Goal: Task Accomplishment & Management: Manage account settings

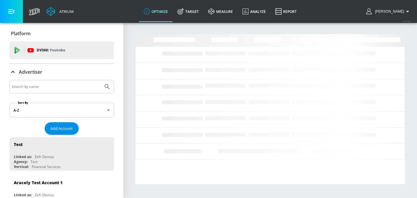
click at [63, 131] on span "Add Account" at bounding box center [62, 128] width 22 height 7
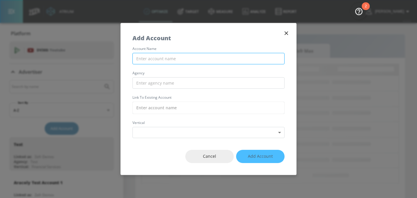
click at [172, 58] on input "text" at bounding box center [208, 58] width 152 height 11
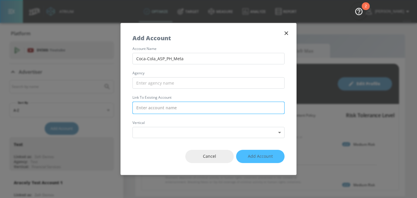
type input "Coca-Cola_ASP_PH_Meta"
click at [158, 105] on input "text" at bounding box center [208, 108] width 152 height 12
paste input "Coca-Cola_ASP_PH_Meta"
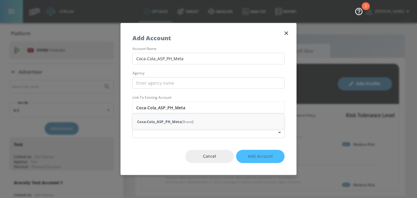
type input "Coca-Cola_ASP_PH_Meta"
click at [147, 84] on input "text" at bounding box center [208, 82] width 152 height 11
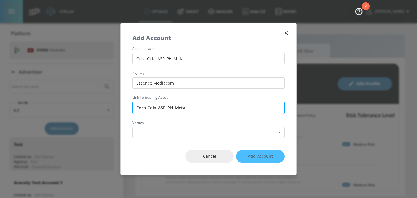
type input "Essence Mediacom"
click at [184, 104] on input "Coca-Cola_ASP_PH_Meta" at bounding box center [208, 108] width 152 height 12
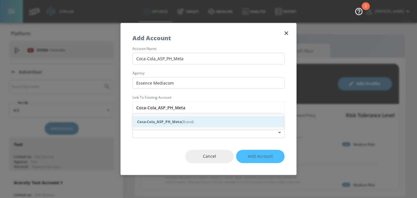
click at [184, 120] on div "Coca-Cola_ASP_PH_Meta (Brand)" at bounding box center [208, 121] width 152 height 11
type input "Coca-Cola_ASP_PH_Meta (Brand)"
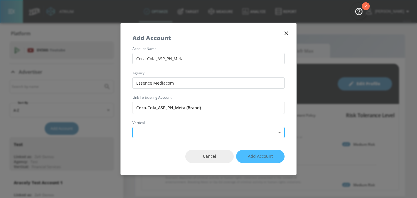
click at [183, 132] on body "Atrium optimize Target measure Analyze Report optimize Target measure Analyze R…" at bounding box center [208, 99] width 417 height 198
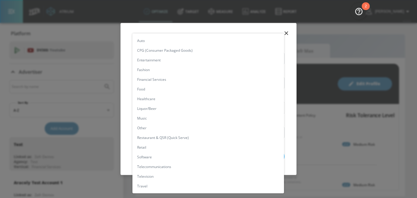
click at [183, 52] on li "CPG (Consumer Packaged Goods)" at bounding box center [208, 51] width 152 height 10
type input "[object Object]"
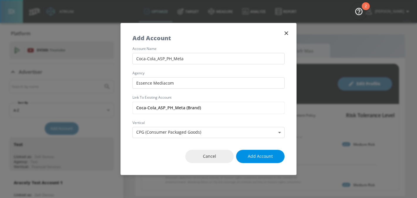
click at [259, 154] on span "Add Account" at bounding box center [260, 156] width 25 height 7
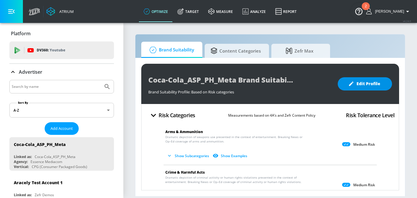
click at [366, 87] on span "Edit Profile" at bounding box center [364, 83] width 31 height 7
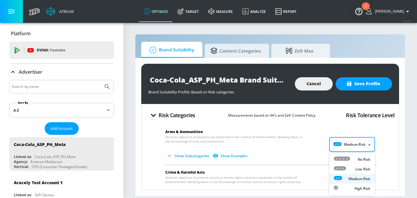
click at [356, 149] on body "Atrium optimize Target measure Analyze Report optimize Target measure Analyze R…" at bounding box center [208, 99] width 417 height 198
click at [349, 161] on div at bounding box center [342, 159] width 16 height 6
type input "MINIMAL"
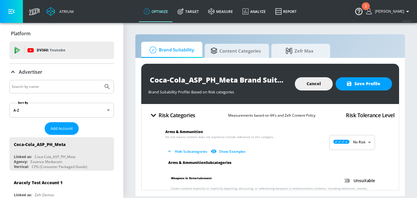
click at [345, 177] on input "Unsuitable" at bounding box center [341, 180] width 33 height 11
checkbox input "true"
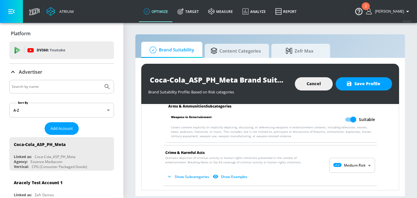
scroll to position [80, 0]
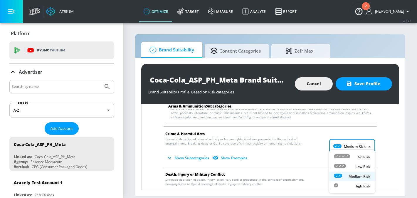
click at [346, 151] on body "Atrium optimize Target measure Analyze Report optimize Target measure Analyze R…" at bounding box center [208, 99] width 417 height 198
click at [346, 158] on icon at bounding box center [342, 156] width 16 height 4
type input "MINIMAL"
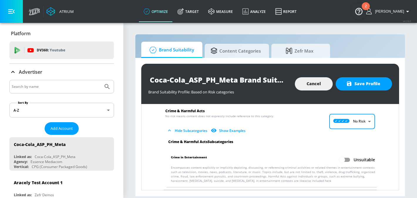
click at [346, 158] on input "Unsuitable" at bounding box center [341, 159] width 33 height 11
checkbox input "true"
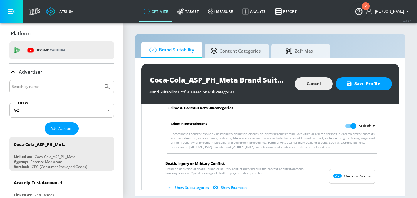
scroll to position [163, 0]
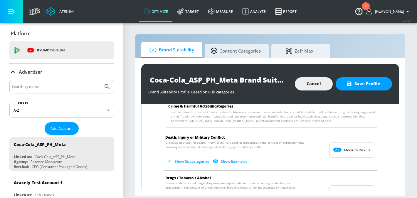
click at [343, 152] on body "Atrium optimize Target measure Analyze Report optimize Target measure Analyze R…" at bounding box center [208, 99] width 417 height 198
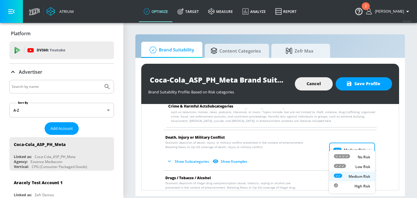
click at [345, 159] on div at bounding box center [342, 157] width 16 height 6
type input "MINIMAL"
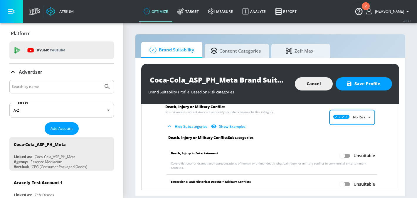
scroll to position [196, 0]
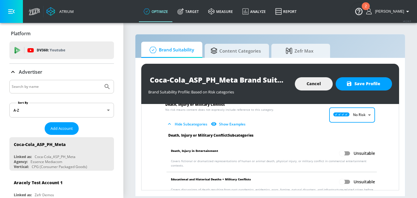
click at [348, 153] on input "Unsuitable" at bounding box center [341, 153] width 33 height 11
checkbox input "true"
click at [348, 176] on input "Unsuitable" at bounding box center [341, 181] width 33 height 11
checkbox input "true"
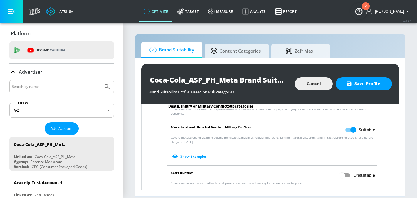
scroll to position [284, 0]
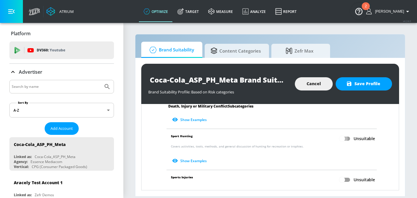
click at [348, 133] on input "Unsuitable" at bounding box center [341, 138] width 33 height 11
checkbox input "true"
click at [347, 177] on input "Unsuitable" at bounding box center [341, 179] width 33 height 11
checkbox input "true"
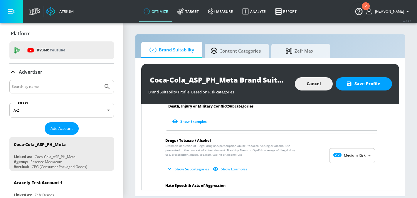
scroll to position [364, 0]
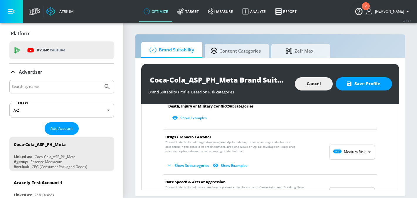
click at [351, 152] on body "Atrium optimize Target measure Analyze Report optimize Target measure Analyze R…" at bounding box center [208, 99] width 417 height 198
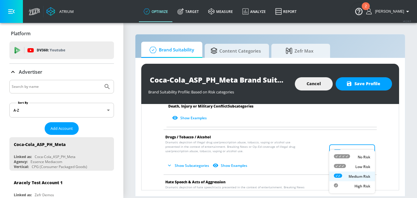
click at [351, 162] on li "Low Risk" at bounding box center [352, 167] width 46 height 10
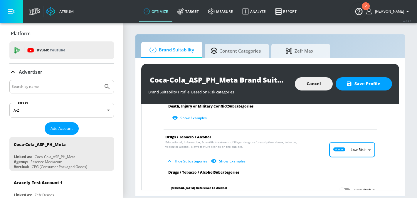
click at [351, 145] on body "Atrium optimize Target measure Analyze Report optimize Target measure Analyze R…" at bounding box center [208, 99] width 417 height 198
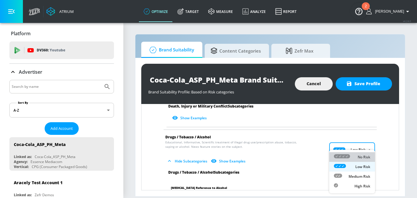
click at [350, 155] on icon at bounding box center [342, 156] width 16 height 4
type input "MINIMAL"
checkbox input "false"
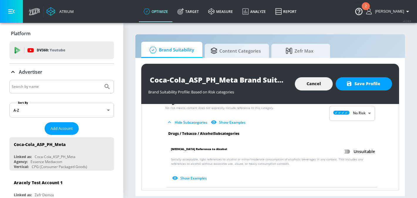
click at [347, 146] on input "Unsuitable" at bounding box center [341, 151] width 33 height 11
checkbox input "true"
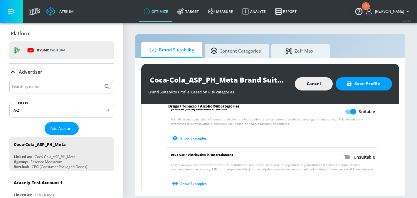
scroll to position [473, 0]
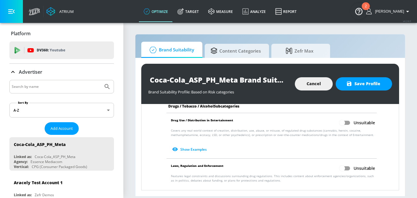
click at [347, 122] on input "Unsuitable" at bounding box center [341, 122] width 33 height 11
checkbox input "true"
click at [348, 163] on input "Unsuitable" at bounding box center [341, 168] width 33 height 11
checkbox input "true"
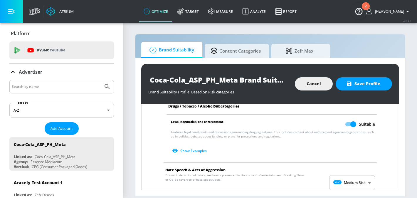
scroll to position [525, 0]
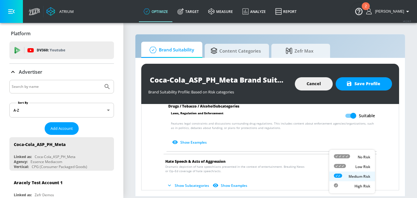
click at [342, 169] on body "Atrium optimize Target measure Analyze Report optimize Target measure Analyze R…" at bounding box center [208, 99] width 417 height 198
click at [344, 159] on div at bounding box center [342, 157] width 16 height 6
type input "MINIMAL"
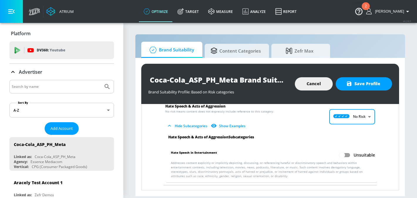
click at [347, 153] on input "Unsuitable" at bounding box center [341, 154] width 33 height 11
checkbox input "true"
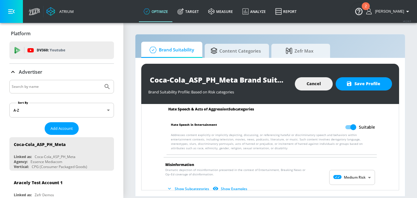
scroll to position [610, 0]
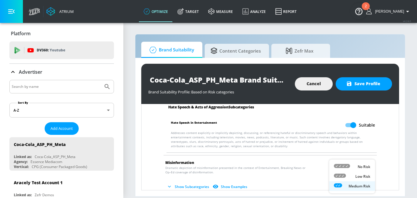
click at [345, 168] on body "Atrium optimize Target measure Analyze Report optimize Target measure Analyze R…" at bounding box center [208, 99] width 417 height 198
click at [346, 166] on icon at bounding box center [342, 166] width 16 height 4
type input "MINIMAL"
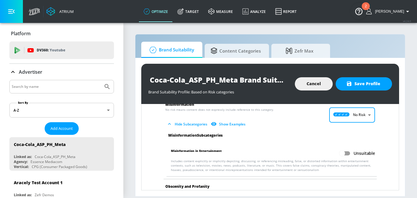
click at [348, 148] on input "Unsuitable" at bounding box center [341, 153] width 33 height 11
checkbox input "true"
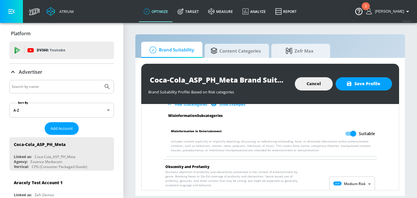
click at [340, 181] on body "Atrium optimize Target measure Analyze Report optimize Target measure Analyze R…" at bounding box center [208, 99] width 417 height 198
click at [350, 158] on div "No Risk" at bounding box center [352, 157] width 36 height 6
type input "MINIMAL"
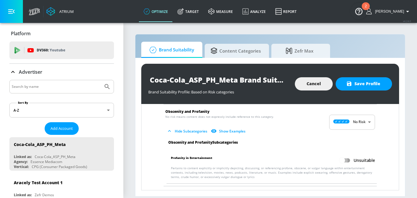
click at [350, 155] on input "Unsuitable" at bounding box center [341, 160] width 33 height 11
checkbox input "true"
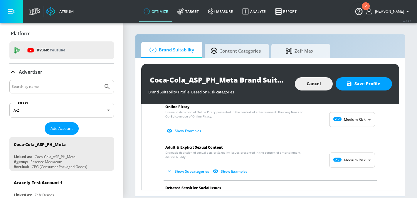
scroll to position [806, 0]
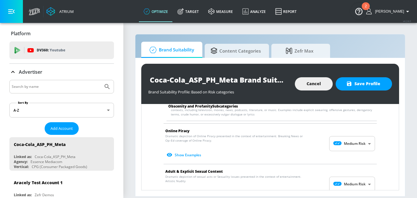
click at [348, 135] on body "Atrium optimize Target measure Analyze Report optimize Target measure Analyze R…" at bounding box center [208, 99] width 417 height 198
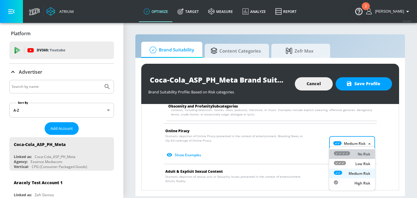
click at [341, 156] on div at bounding box center [342, 154] width 16 height 6
type input "MINIMAL"
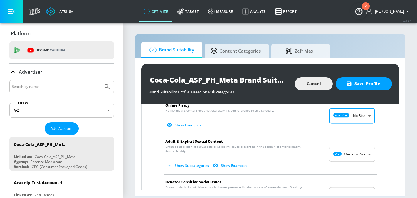
scroll to position [832, 0]
click at [341, 154] on body "Atrium optimize Target measure Analyze Report optimize Target measure Analyze R…" at bounding box center [208, 99] width 417 height 198
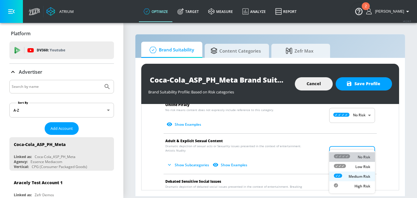
click at [341, 157] on icon at bounding box center [342, 156] width 16 height 4
type input "MINIMAL"
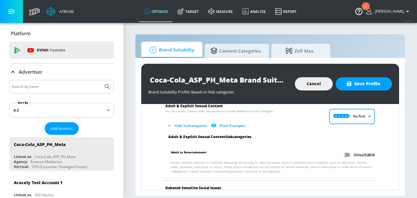
scroll to position [875, 0]
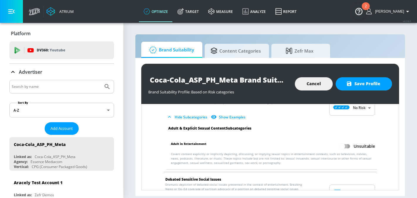
click at [349, 141] on input "Unsuitable" at bounding box center [341, 146] width 33 height 11
checkbox input "true"
click at [346, 186] on body "Atrium optimize Target measure Analyze Report optimize Target measure Analyze R…" at bounding box center [208, 99] width 417 height 198
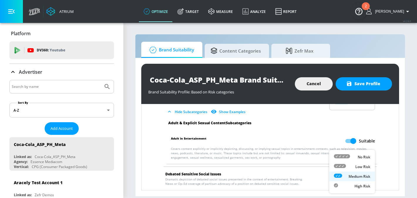
click at [346, 154] on icon at bounding box center [342, 156] width 16 height 4
type input "MINIMAL"
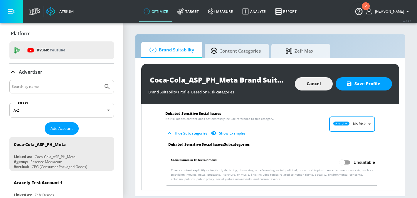
click at [346, 157] on input "Unsuitable" at bounding box center [341, 162] width 33 height 11
checkbox input "true"
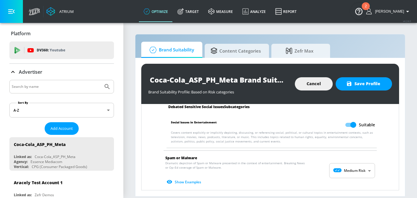
scroll to position [1003, 0]
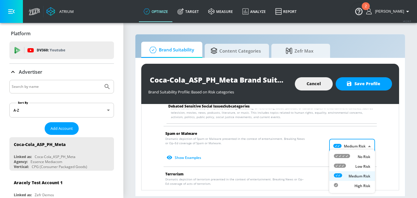
click at [349, 139] on body "Atrium optimize Target measure Analyze Report optimize Target measure Analyze R…" at bounding box center [208, 99] width 417 height 198
click at [348, 154] on icon at bounding box center [342, 156] width 16 height 4
type input "MINIMAL"
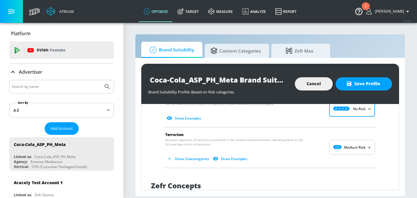
scroll to position [1040, 0]
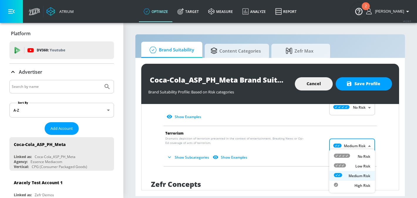
click at [346, 143] on body "Atrium optimize Target measure Analyze Report optimize Target measure Analyze R…" at bounding box center [208, 99] width 417 height 198
click at [345, 157] on icon at bounding box center [342, 156] width 16 height 4
type input "MINIMAL"
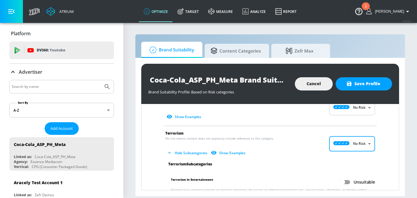
click at [345, 177] on input "Unsuitable" at bounding box center [341, 182] width 33 height 11
checkbox input "true"
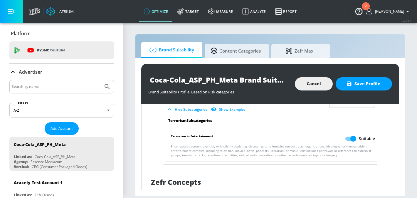
scroll to position [1108, 0]
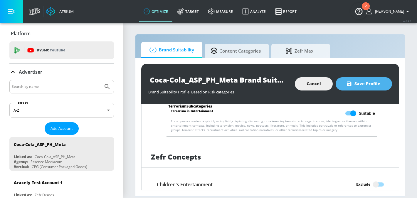
click at [364, 84] on span "Save Profile" at bounding box center [363, 83] width 33 height 7
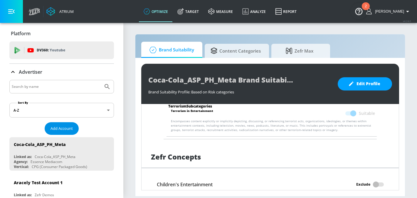
click at [60, 128] on span "Add Account" at bounding box center [62, 128] width 22 height 7
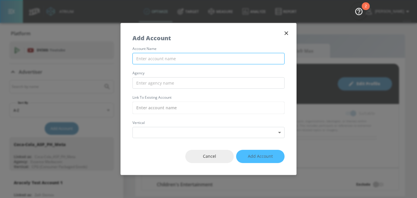
click at [165, 58] on input "text" at bounding box center [208, 58] width 152 height 11
paste input "Mars_APMEA_AU_Meta"
drag, startPoint x: 144, startPoint y: 60, endPoint x: 85, endPoint y: 47, distance: 60.6
click at [86, 47] on div "Add Account account name Mars_APMEA_AU_Meta agency Link to Existing Account ver…" at bounding box center [208, 99] width 417 height 198
drag, startPoint x: 184, startPoint y: 60, endPoint x: 128, endPoint y: 52, distance: 55.7
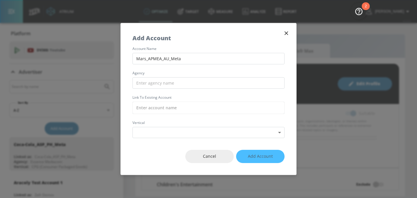
click at [128, 52] on div "account name Mars_APMEA_AU_Meta agency Link to Existing Account vertical Select…" at bounding box center [209, 92] width 176 height 91
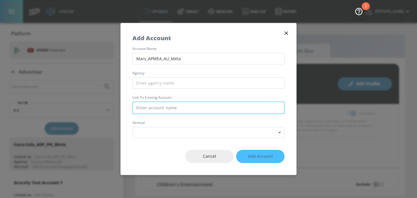
type input "Mars_APMEA_AU_Meta"
click at [150, 111] on input "text" at bounding box center [208, 108] width 152 height 12
paste input "Mars_APMEA_AU_Meta"
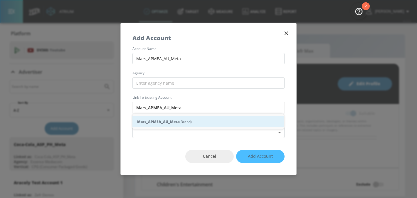
click at [166, 125] on div "Mars_APMEA_AU_Meta (Brand)" at bounding box center [208, 121] width 152 height 11
type input "Mars_APMEA_AU_Meta (Brand)"
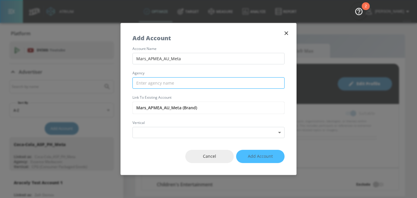
click at [161, 87] on input "text" at bounding box center [208, 82] width 152 height 11
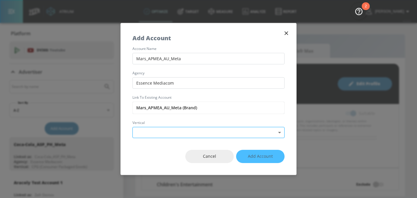
type input "Essence Mediacom"
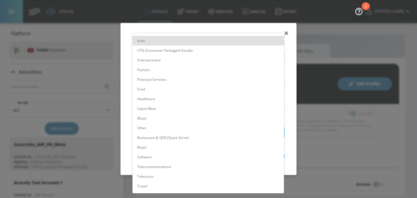
click at [168, 131] on body "Atrium optimize Target measure Analyze Report optimize Target measure Analyze R…" at bounding box center [208, 99] width 417 height 198
click at [173, 51] on li "CPG (Consumer Packaged Goods)" at bounding box center [208, 51] width 152 height 10
type input "[object Object]"
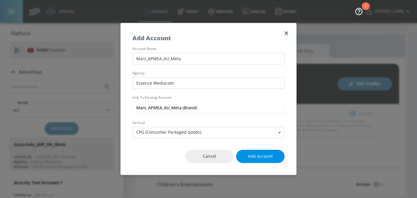
click at [264, 160] on button "Add Account" at bounding box center [260, 156] width 48 height 13
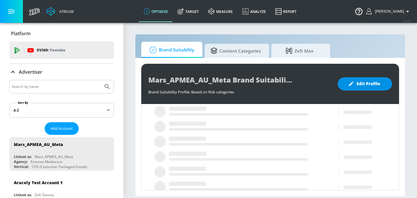
click at [362, 84] on span "Edit Profile" at bounding box center [364, 83] width 31 height 7
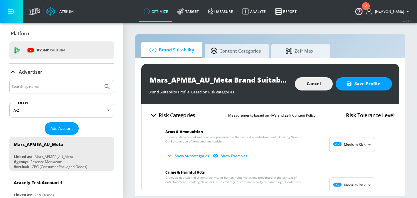
click at [347, 143] on body "Atrium optimize Target measure Analyze Report optimize Target measure Analyze R…" at bounding box center [208, 99] width 417 height 198
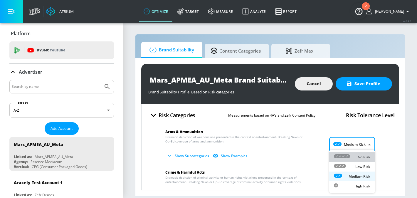
click at [348, 156] on icon at bounding box center [342, 156] width 16 height 4
type input "MINIMAL"
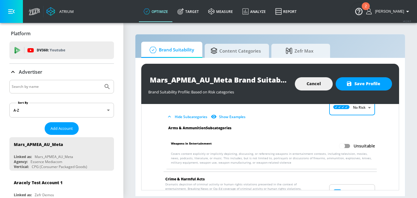
click at [346, 144] on input "Unsuitable" at bounding box center [341, 145] width 33 height 11
checkbox input "true"
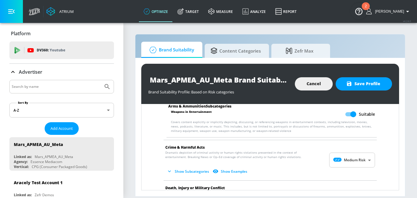
scroll to position [70, 0]
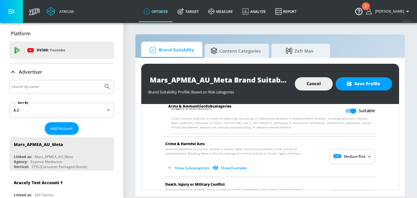
click at [345, 157] on body "Atrium optimize Target measure Analyze Report optimize Target measure Analyze R…" at bounding box center [208, 99] width 417 height 198
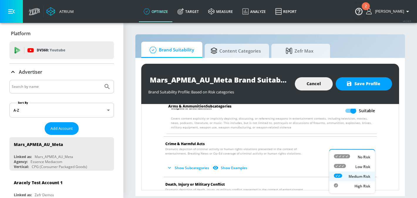
click at [345, 160] on li "No Risk" at bounding box center [352, 157] width 46 height 10
type input "MINIMAL"
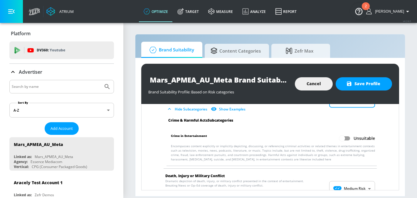
scroll to position [132, 0]
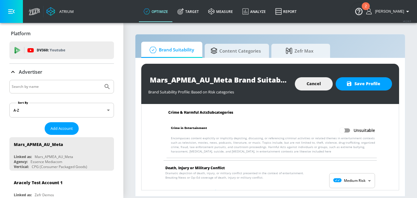
click at [349, 130] on input "Unsuitable" at bounding box center [341, 130] width 33 height 11
checkbox input "true"
click at [349, 184] on body "Atrium optimize Target measure Analyze Report optimize Target measure Analyze R…" at bounding box center [208, 99] width 417 height 198
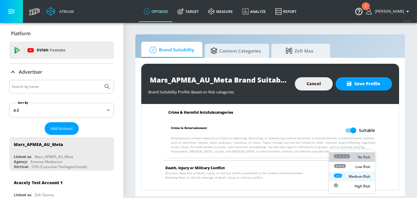
click at [348, 159] on div at bounding box center [342, 157] width 16 height 6
type input "MINIMAL"
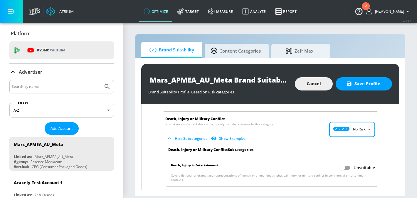
scroll to position [206, 0]
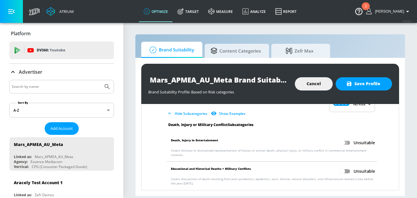
click at [349, 143] on input "Unsuitable" at bounding box center [341, 142] width 33 height 11
checkbox input "true"
click at [344, 162] on li "Educational and Historical Deaths + Military Conflicts Unsuitable Covers discus…" at bounding box center [272, 184] width 216 height 45
click at [347, 166] on input "Unsuitable" at bounding box center [341, 171] width 33 height 11
checkbox input "true"
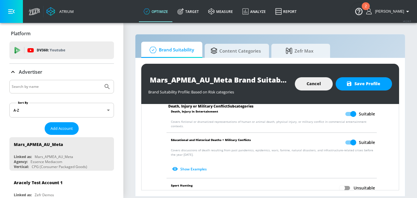
scroll to position [274, 0]
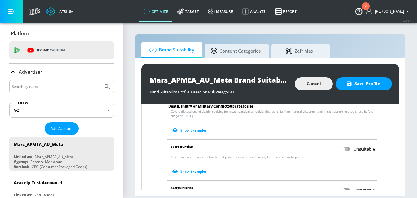
click at [348, 144] on input "Unsuitable" at bounding box center [341, 149] width 33 height 11
checkbox input "true"
click at [343, 185] on input "Unsuitable" at bounding box center [341, 190] width 33 height 11
checkbox input "true"
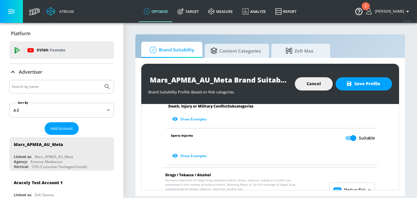
scroll to position [354, 0]
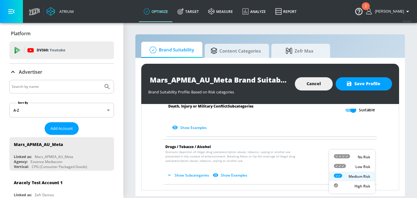
click at [351, 150] on body "Atrium optimize Target measure Analyze Report optimize Target measure Analyze R…" at bounding box center [208, 99] width 417 height 198
click at [351, 159] on div "No Risk" at bounding box center [352, 157] width 36 height 6
type input "MINIMAL"
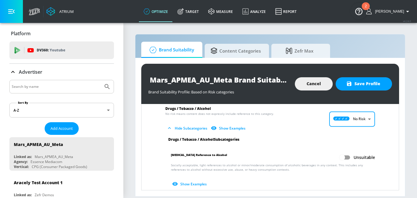
click at [348, 154] on input "Unsuitable" at bounding box center [341, 157] width 33 height 11
checkbox input "true"
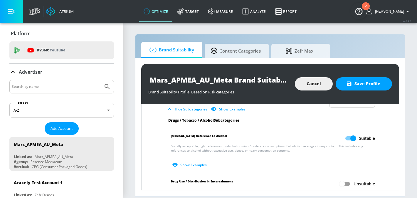
scroll to position [428, 0]
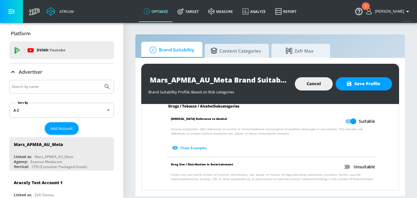
click at [348, 161] on input "Unsuitable" at bounding box center [341, 166] width 33 height 11
checkbox input "true"
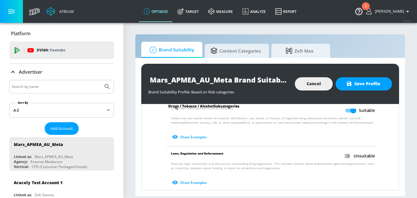
click at [348, 157] on input "Unsuitable" at bounding box center [341, 155] width 33 height 11
checkbox input "true"
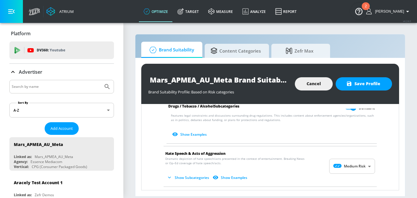
scroll to position [542, 0]
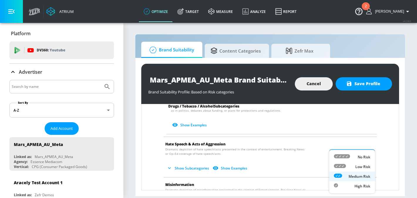
click at [348, 157] on body "Atrium optimize Target measure Analyze Report optimize Target measure Analyze R…" at bounding box center [208, 99] width 417 height 198
click at [348, 157] on icon at bounding box center [342, 156] width 16 height 4
type input "MINIMAL"
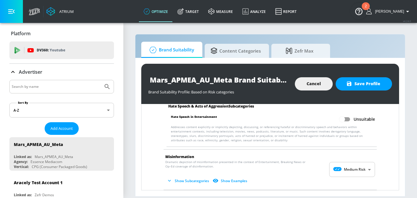
scroll to position [616, 0]
click at [347, 117] on input "Unsuitable" at bounding box center [341, 118] width 33 height 11
checkbox input "true"
click at [353, 176] on span "Show Subcategories Show Examples" at bounding box center [265, 181] width 200 height 10
click at [353, 168] on body "Atrium optimize Target measure Analyze Report optimize Target measure Analyze R…" at bounding box center [208, 99] width 417 height 198
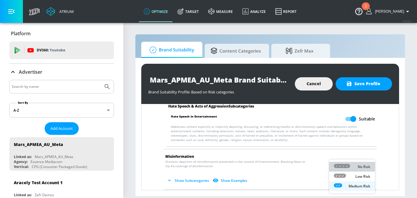
click at [352, 169] on div "No Risk" at bounding box center [352, 167] width 36 height 6
type input "MINIMAL"
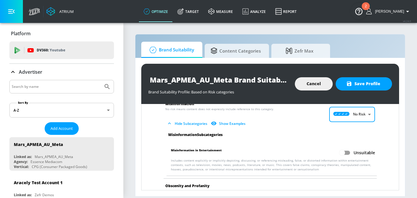
click at [349, 149] on input "Unsuitable" at bounding box center [341, 152] width 33 height 11
checkbox input "true"
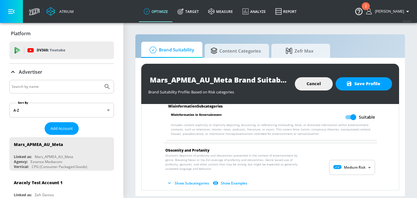
scroll to position [739, 0]
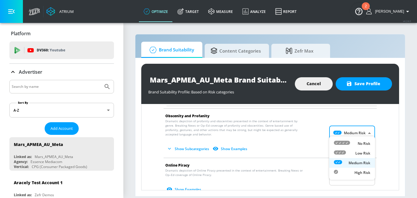
click at [350, 130] on body "Atrium optimize Target measure Analyze Report optimize Target measure Analyze R…" at bounding box center [208, 99] width 417 height 198
click at [350, 141] on icon at bounding box center [342, 143] width 16 height 4
type input "MINIMAL"
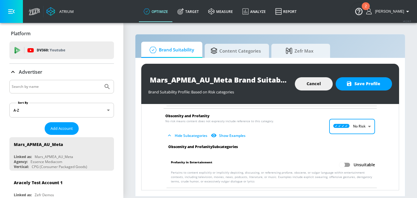
click at [346, 160] on input "Unsuitable" at bounding box center [341, 164] width 33 height 11
checkbox input "true"
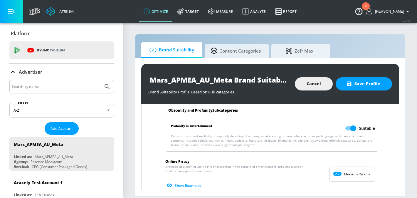
scroll to position [799, 0]
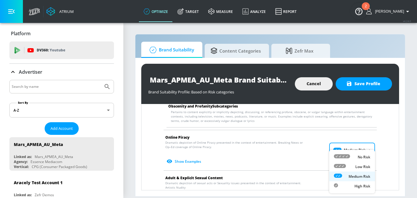
click at [344, 148] on body "Atrium optimize Target measure Analyze Report optimize Target measure Analyze R…" at bounding box center [208, 99] width 417 height 198
click at [344, 153] on li "No Risk" at bounding box center [352, 157] width 46 height 10
type input "MINIMAL"
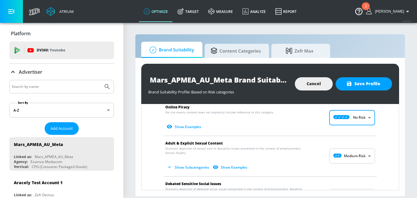
scroll to position [841, 0]
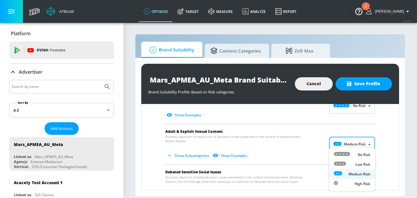
click at [344, 135] on body "Atrium optimize Target measure Analyze Report optimize Target measure Analyze R…" at bounding box center [208, 99] width 417 height 198
click at [345, 154] on icon at bounding box center [342, 154] width 16 height 4
type input "MINIMAL"
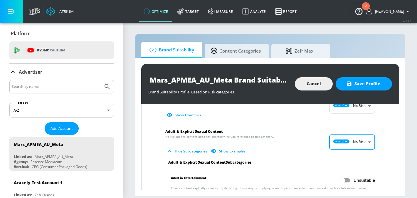
click at [347, 175] on input "Unsuitable" at bounding box center [341, 180] width 33 height 11
checkbox input "true"
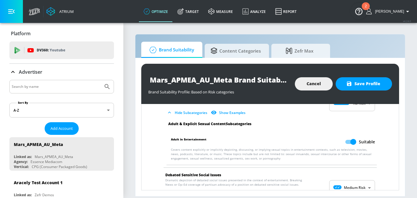
scroll to position [907, 0]
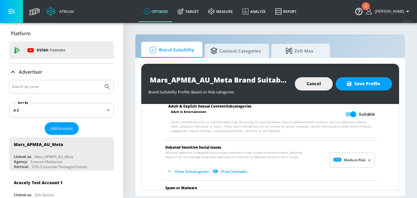
click at [348, 158] on body "Atrium optimize Target measure Analyze Report optimize Target measure Analyze R…" at bounding box center [208, 99] width 417 height 198
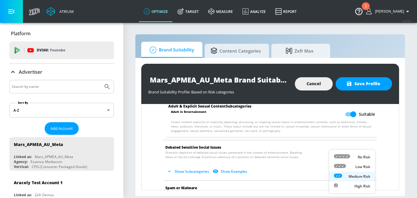
click at [348, 156] on icon at bounding box center [342, 156] width 16 height 4
type input "MINIMAL"
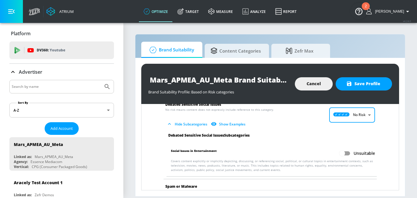
scroll to position [968, 0]
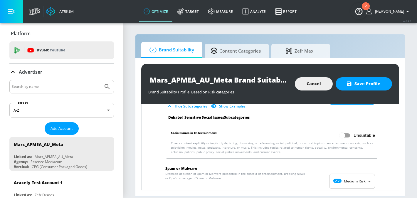
click at [348, 133] on input "Unsuitable" at bounding box center [341, 135] width 33 height 11
checkbox input "true"
click at [346, 174] on body "Atrium optimize Target measure Analyze Report optimize Target measure Analyze R…" at bounding box center [208, 99] width 417 height 198
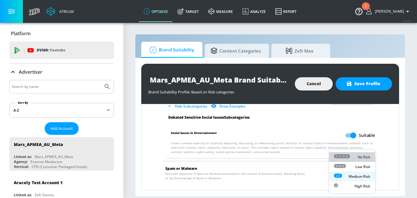
click at [347, 158] on div at bounding box center [342, 157] width 16 height 6
type input "MINIMAL"
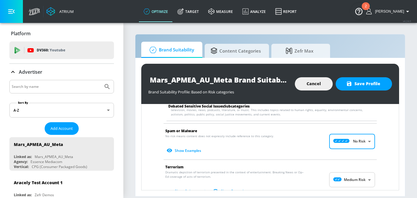
scroll to position [1015, 0]
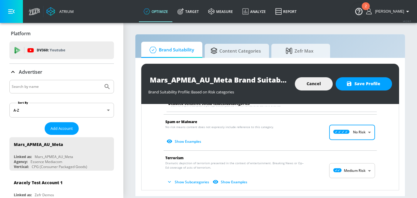
click at [349, 164] on body "Atrium optimize Target measure Analyze Report optimize Target measure Analyze R…" at bounding box center [208, 99] width 417 height 198
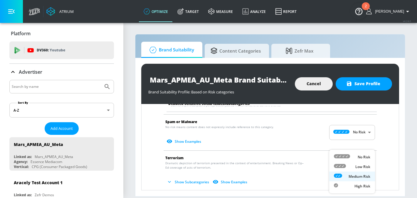
click at [348, 156] on icon at bounding box center [342, 156] width 16 height 4
type input "MINIMAL"
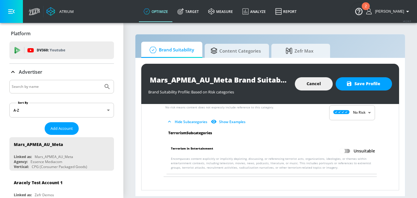
click at [348, 147] on input "Unsuitable" at bounding box center [341, 150] width 33 height 11
checkbox input "true"
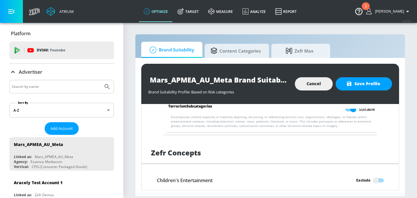
scroll to position [1124, 0]
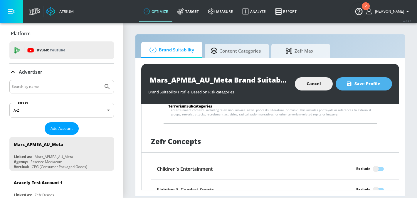
click at [365, 78] on button "Save Profile" at bounding box center [364, 83] width 56 height 13
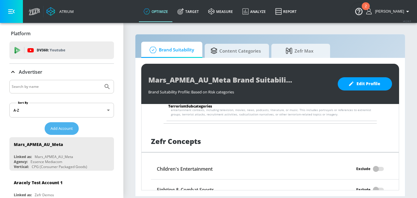
click at [63, 132] on button "Add Account" at bounding box center [62, 128] width 34 height 13
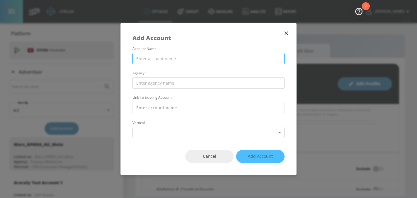
click at [178, 60] on input "text" at bounding box center [208, 58] width 152 height 11
paste input "Mars_APMEA_AU_Meta"
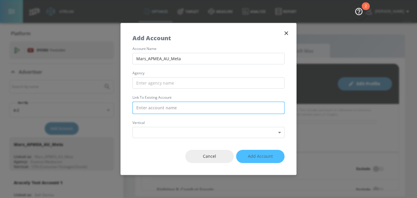
type input "Mars_APMEA_AU_Meta"
click at [152, 109] on input "text" at bounding box center [208, 108] width 152 height 12
paste input "Mars_APMEA_AU_Meta"
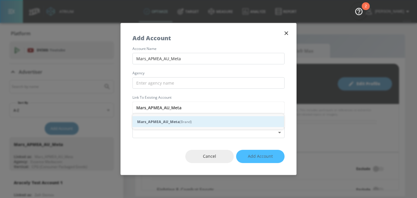
click at [164, 123] on strong "Mars_APMEA_AU_Meta" at bounding box center [158, 122] width 42 height 6
type input "Mars_APMEA_AU_Meta (Brand)"
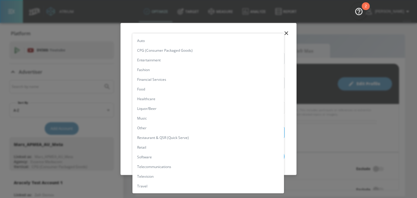
click at [159, 130] on body "Atrium optimize Target measure Analyze Report optimize Target measure Analyze R…" at bounding box center [208, 99] width 417 height 198
click at [155, 49] on li "CPG (Consumer Packaged Goods)" at bounding box center [208, 51] width 152 height 10
type input "[object Object]"
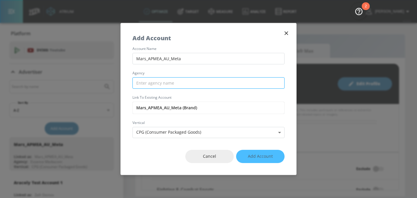
click at [152, 81] on input "text" at bounding box center [208, 82] width 152 height 11
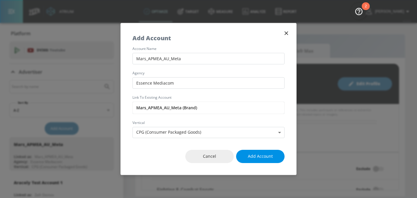
type input "Essence Mediacom"
click at [261, 151] on button "Add Account" at bounding box center [260, 156] width 48 height 13
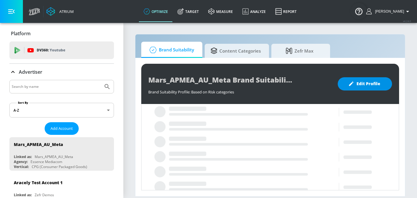
click at [363, 83] on span "Edit Profile" at bounding box center [364, 83] width 31 height 7
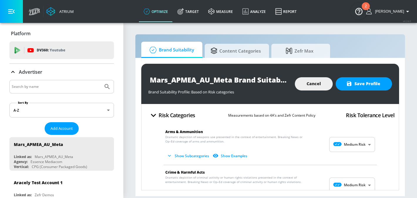
click at [349, 138] on body "Atrium optimize Target measure Analyze Report optimize Target measure Analyze R…" at bounding box center [208, 99] width 417 height 198
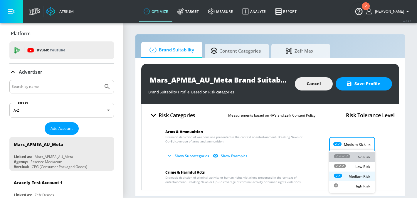
click at [347, 155] on icon at bounding box center [342, 156] width 16 height 4
type input "MINIMAL"
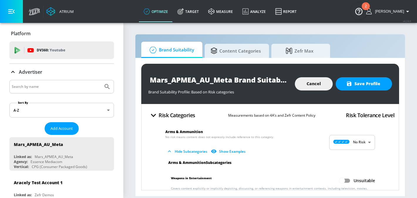
click at [344, 171] on li "Weapons in Entertainment Unsuitable Covers content explicitly or implicitly dep…" at bounding box center [272, 187] width 216 height 33
click at [345, 182] on input "Unsuitable" at bounding box center [341, 180] width 33 height 11
checkbox input "true"
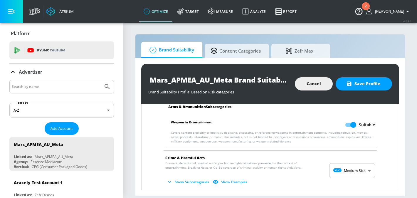
scroll to position [57, 0]
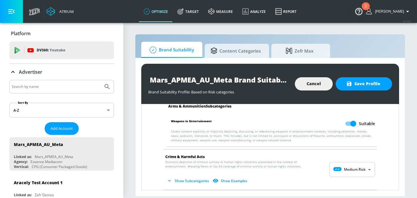
click at [342, 166] on body "Atrium optimize Target measure Analyze Report optimize Target measure Analyze R…" at bounding box center [208, 99] width 417 height 198
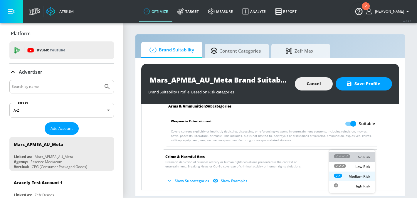
click at [345, 161] on li "No Risk" at bounding box center [352, 157] width 46 height 10
type input "MINIMAL"
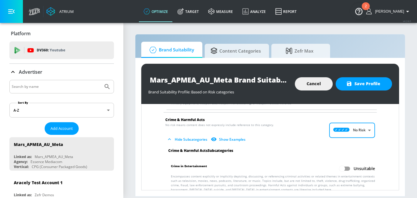
scroll to position [124, 0]
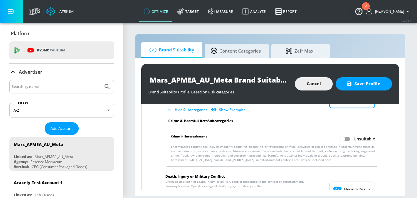
click at [351, 138] on input "Unsuitable" at bounding box center [341, 138] width 33 height 11
checkbox input "true"
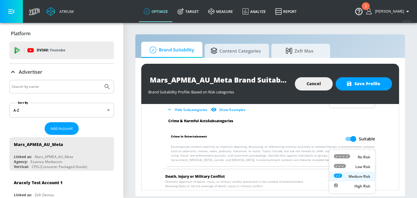
click at [347, 187] on body "Atrium optimize Target measure Analyze Report optimize Target measure Analyze R…" at bounding box center [208, 99] width 417 height 198
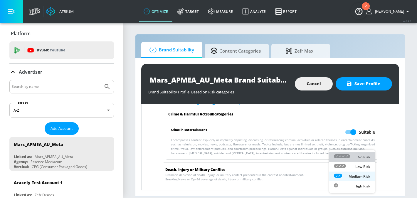
click at [347, 157] on icon at bounding box center [342, 156] width 16 height 4
type input "MINIMAL"
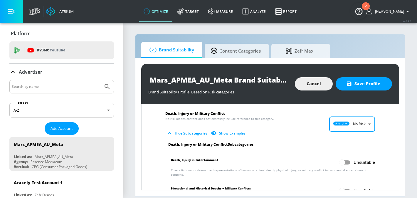
click at [347, 157] on input "Unsuitable" at bounding box center [341, 162] width 33 height 11
checkbox input "true"
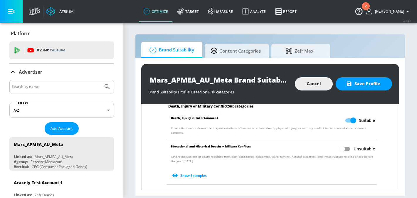
click at [348, 143] on input "Unsuitable" at bounding box center [341, 148] width 33 height 11
checkbox input "true"
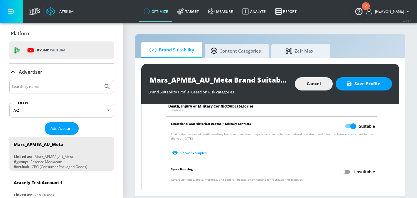
click at [344, 166] on input "Unsuitable" at bounding box center [341, 171] width 33 height 11
checkbox input "true"
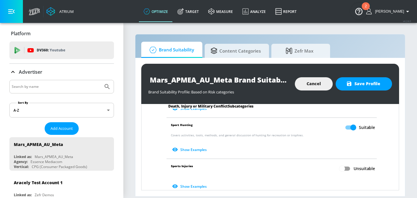
click at [344, 163] on input "Unsuitable" at bounding box center [341, 168] width 33 height 11
checkbox input "true"
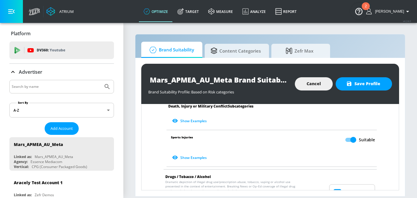
scroll to position [346, 0]
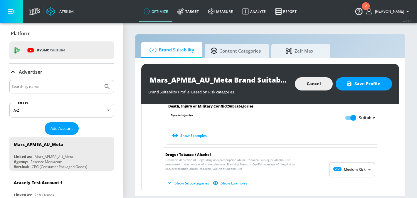
click at [344, 162] on body "Atrium optimize Target measure Analyze Report optimize Target measure Analyze R…" at bounding box center [208, 99] width 417 height 198
click at [346, 154] on icon at bounding box center [342, 156] width 16 height 4
type input "MINIMAL"
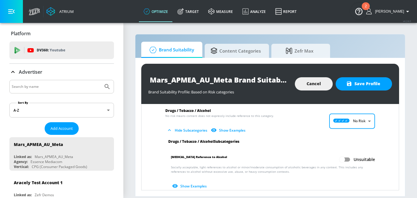
click at [346, 154] on input "Unsuitable" at bounding box center [341, 159] width 33 height 11
checkbox input "true"
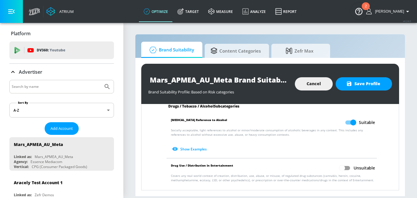
click at [345, 162] on input "Unsuitable" at bounding box center [341, 167] width 33 height 11
checkbox input "true"
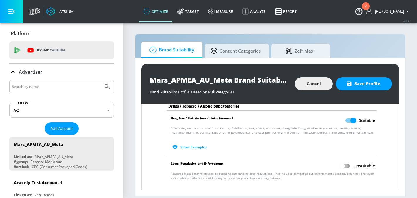
click at [345, 160] on input "Unsuitable" at bounding box center [341, 165] width 33 height 11
checkbox input "true"
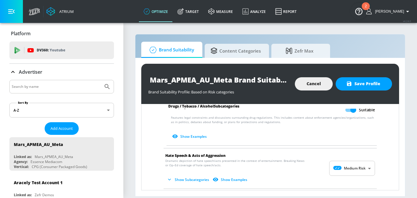
scroll to position [532, 0]
click at [344, 160] on body "Atrium optimize Target measure Analyze Report optimize Target measure Analyze R…" at bounding box center [208, 99] width 417 height 198
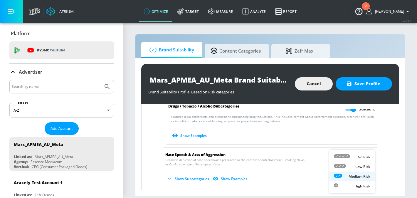
click at [347, 154] on icon at bounding box center [342, 156] width 16 height 4
type input "MINIMAL"
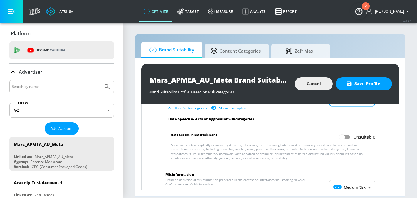
click at [350, 134] on input "Unsuitable" at bounding box center [341, 137] width 33 height 11
checkbox input "true"
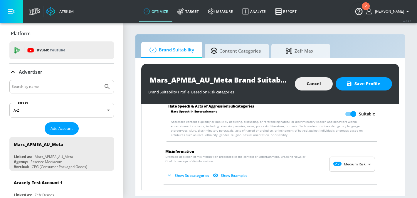
scroll to position [626, 0]
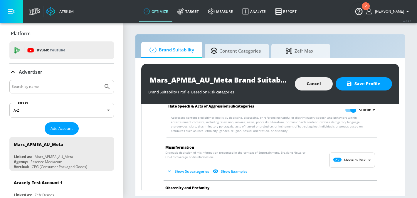
click at [346, 150] on p "Dramatic depiction of misinformation presented in the context of Entertainment,…" at bounding box center [265, 163] width 200 height 26
click at [346, 151] on body "Atrium optimize Target measure Analyze Report optimize Target measure Analyze R…" at bounding box center [208, 99] width 417 height 198
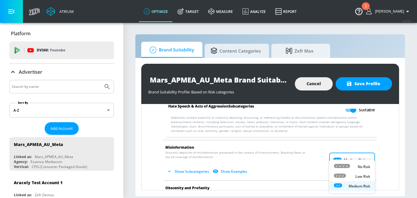
click at [344, 166] on icon at bounding box center [342, 166] width 16 height 4
type input "MINIMAL"
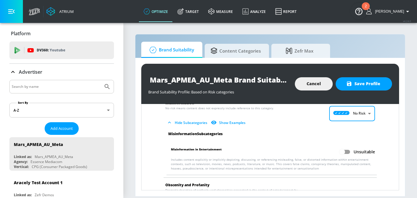
scroll to position [682, 0]
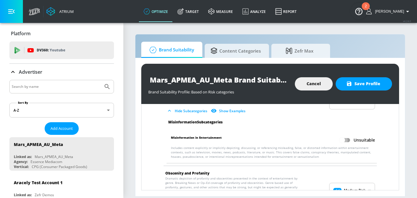
click at [351, 135] on input "Unsuitable" at bounding box center [341, 140] width 33 height 11
checkbox input "true"
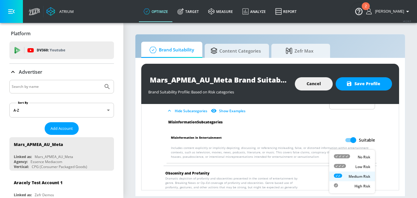
scroll to position [685, 0]
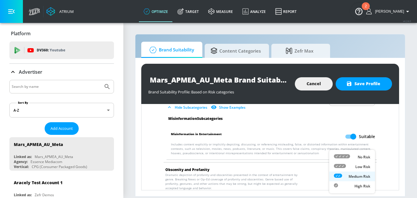
click at [351, 181] on body "Atrium optimize Target measure Analyze Report optimize Target measure Analyze R…" at bounding box center [208, 99] width 417 height 198
click at [351, 157] on div "No Risk" at bounding box center [352, 157] width 36 height 6
type input "MINIMAL"
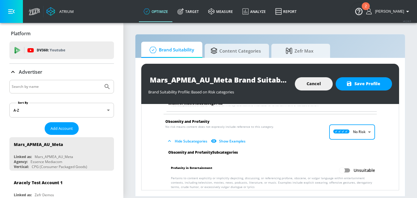
click at [349, 165] on input "Unsuitable" at bounding box center [341, 170] width 33 height 11
checkbox input "true"
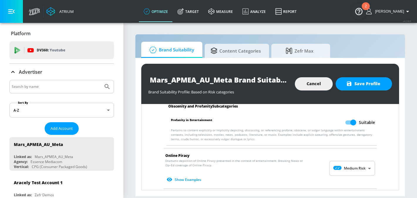
scroll to position [800, 0]
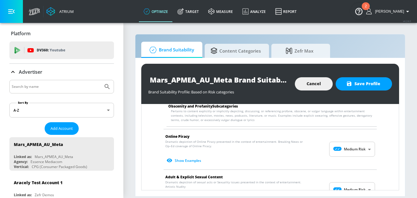
click at [349, 144] on body "Atrium optimize Target measure Analyze Report optimize Target measure Analyze R…" at bounding box center [208, 99] width 417 height 198
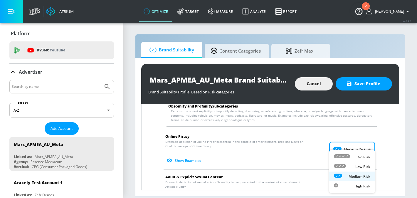
click at [349, 156] on icon at bounding box center [342, 156] width 16 height 4
type input "MINIMAL"
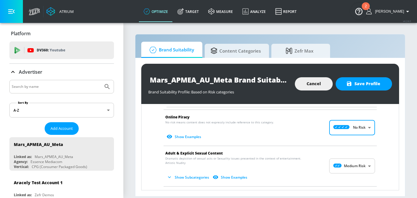
scroll to position [833, 0]
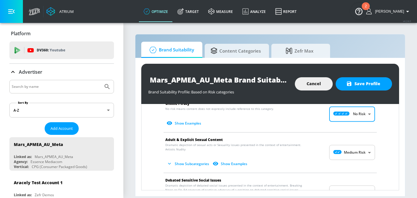
click at [349, 159] on span "Show Subcategories Show Examples" at bounding box center [265, 164] width 200 height 10
click at [349, 151] on body "Atrium optimize Target measure Analyze Report optimize Target measure Analyze R…" at bounding box center [208, 99] width 417 height 198
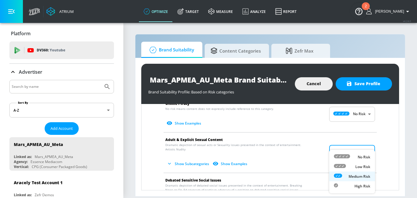
click at [348, 161] on li "No Risk" at bounding box center [352, 157] width 46 height 10
type input "MINIMAL"
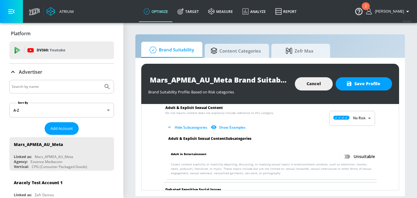
click at [348, 151] on input "Unsuitable" at bounding box center [341, 156] width 33 height 11
checkbox input "true"
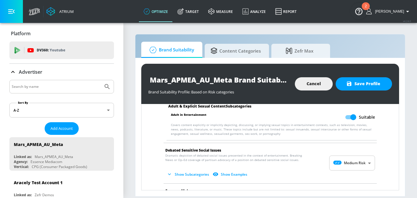
scroll to position [920, 0]
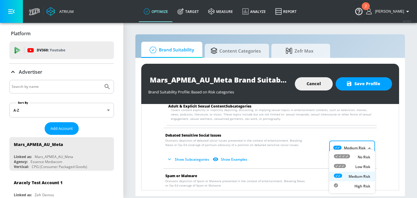
click at [348, 151] on body "Atrium optimize Target measure Analyze Report optimize Target measure Analyze R…" at bounding box center [208, 99] width 417 height 198
click at [347, 156] on icon at bounding box center [342, 156] width 16 height 4
type input "MINIMAL"
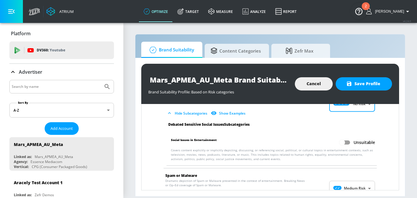
click at [347, 139] on input "Unsuitable" at bounding box center [341, 142] width 33 height 11
checkbox input "true"
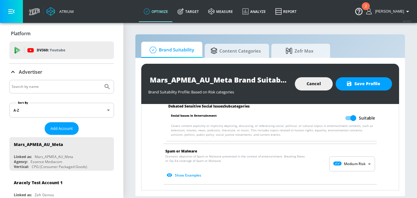
scroll to position [993, 0]
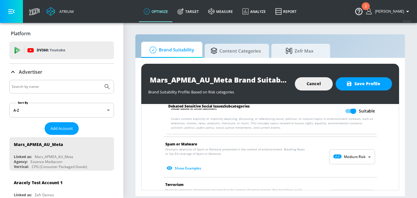
click at [345, 148] on body "Atrium optimize Target measure Analyze Report optimize Target measure Analyze R…" at bounding box center [208, 99] width 417 height 198
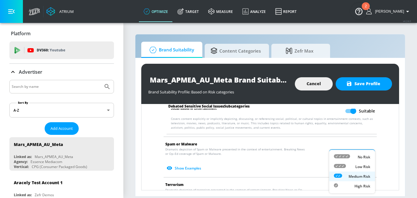
click at [345, 159] on div at bounding box center [342, 157] width 16 height 6
type input "MINIMAL"
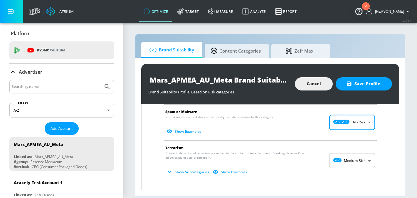
scroll to position [1032, 0]
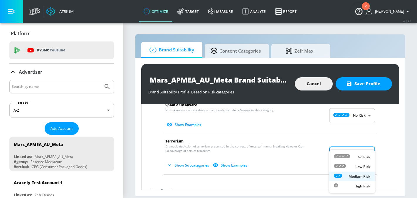
click at [347, 143] on body "Atrium optimize Target measure Analyze Report optimize Target measure Analyze R…" at bounding box center [208, 99] width 417 height 198
click at [346, 157] on icon at bounding box center [342, 156] width 16 height 4
type input "MINIMAL"
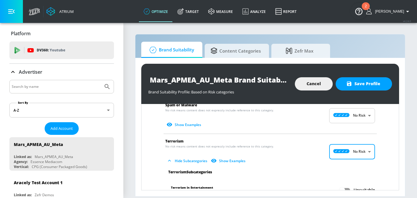
scroll to position [1062, 0]
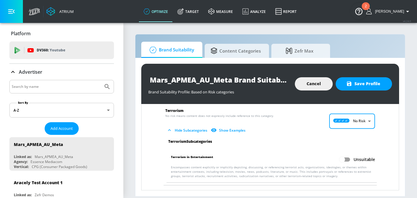
click at [347, 150] on li "Terrorism in Entertainment Unsuitable Encompasses content explicitly or implici…" at bounding box center [272, 166] width 216 height 33
click at [347, 154] on input "Unsuitable" at bounding box center [341, 159] width 33 height 11
checkbox input "true"
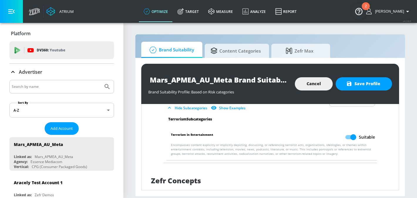
scroll to position [1092, 0]
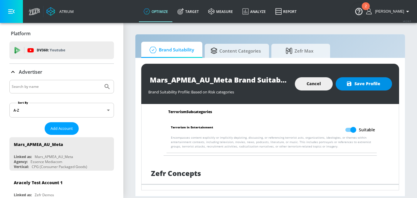
click at [365, 85] on span "Save Profile" at bounding box center [363, 83] width 33 height 7
